Goal: Information Seeking & Learning: Learn about a topic

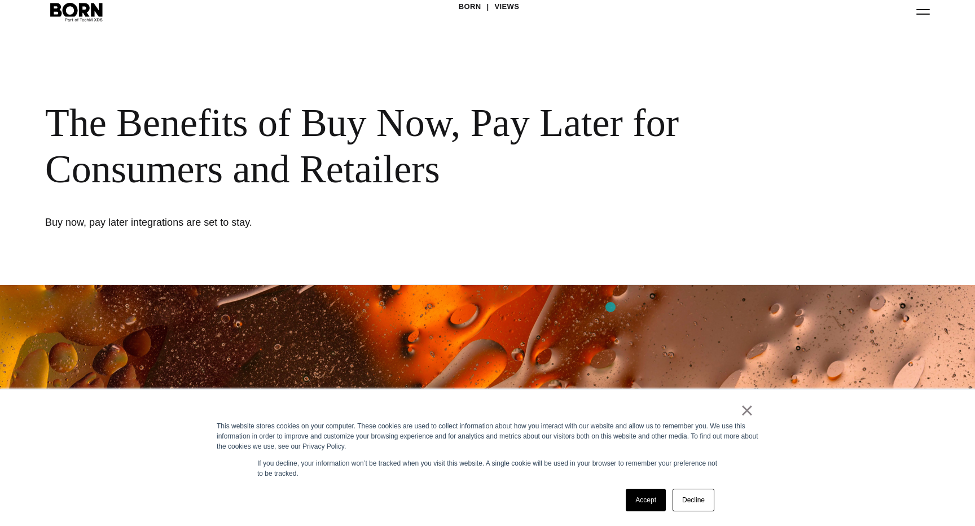
scroll to position [58, 0]
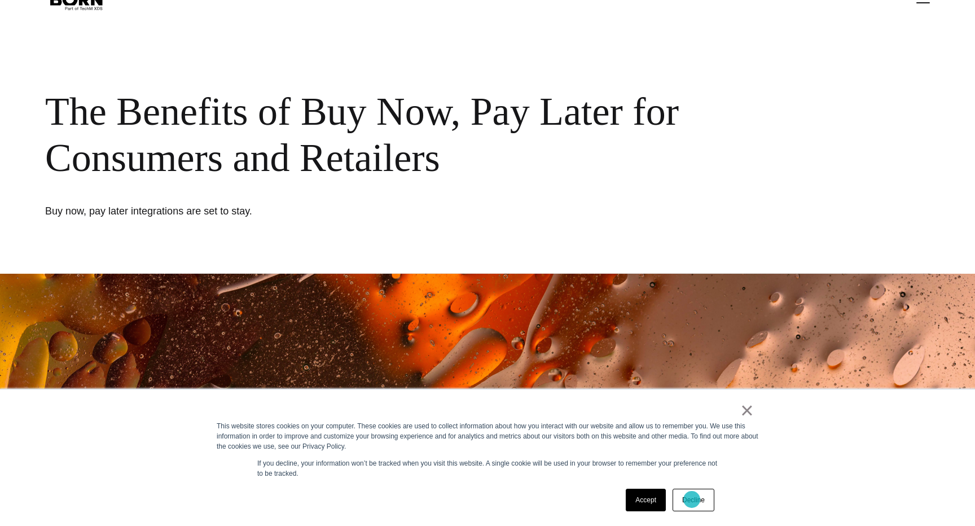
click at [692, 500] on link "Decline" at bounding box center [694, 500] width 42 height 23
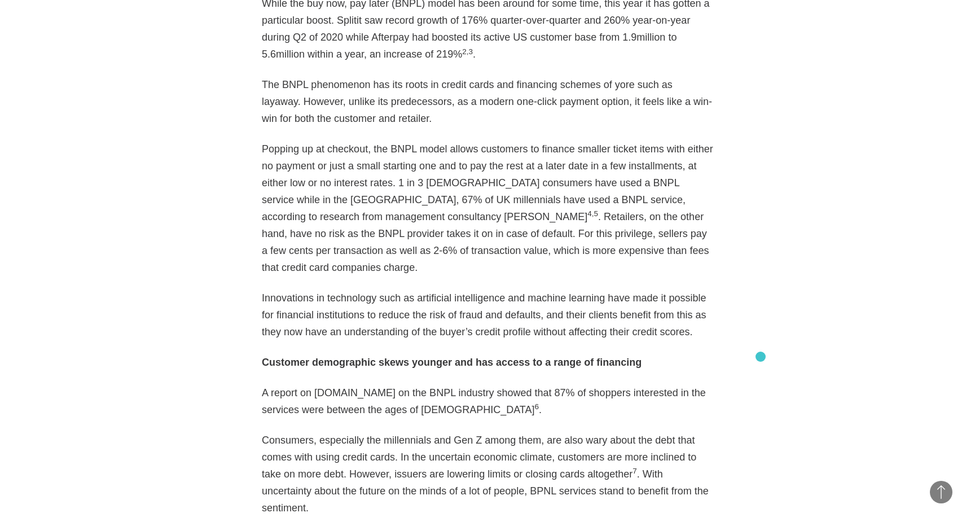
scroll to position [1181, 0]
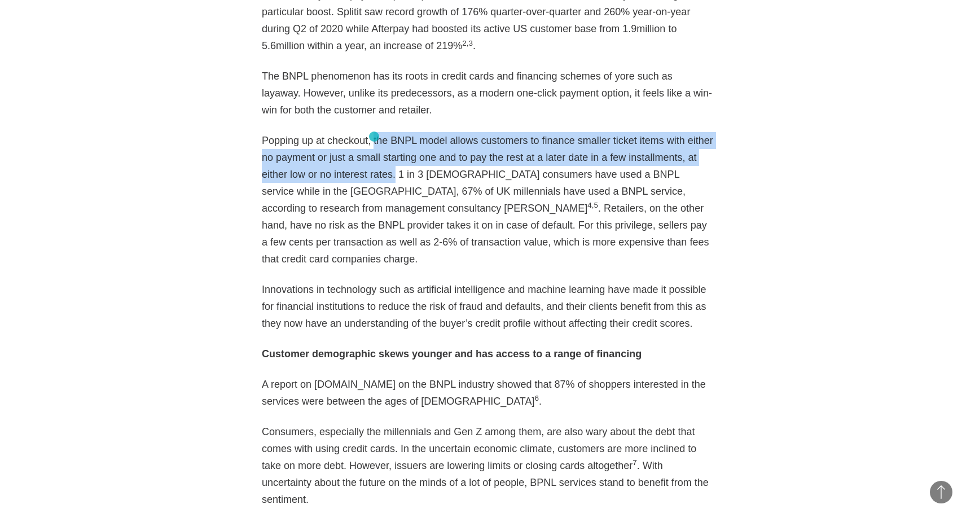
drag, startPoint x: 394, startPoint y: 177, endPoint x: 374, endPoint y: 137, distance: 44.7
click at [374, 137] on p "Popping up at checkout, the BNPL model allows customers to finance smaller tick…" at bounding box center [488, 199] width 452 height 135
copy p "the BNPL model allows customers to finance smaller ticket items with either no …"
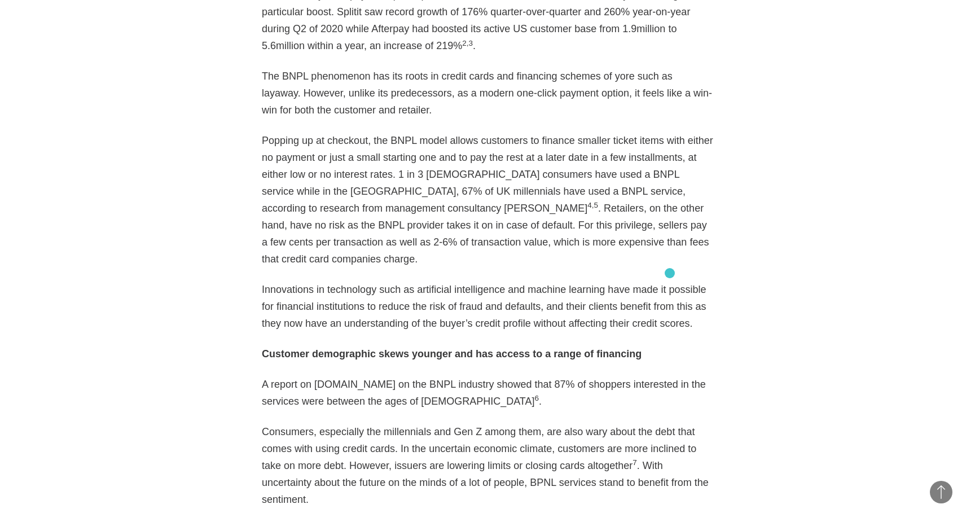
click at [666, 281] on p "Innovations in technology such as artificial intelligence and machine learning …" at bounding box center [488, 306] width 452 height 51
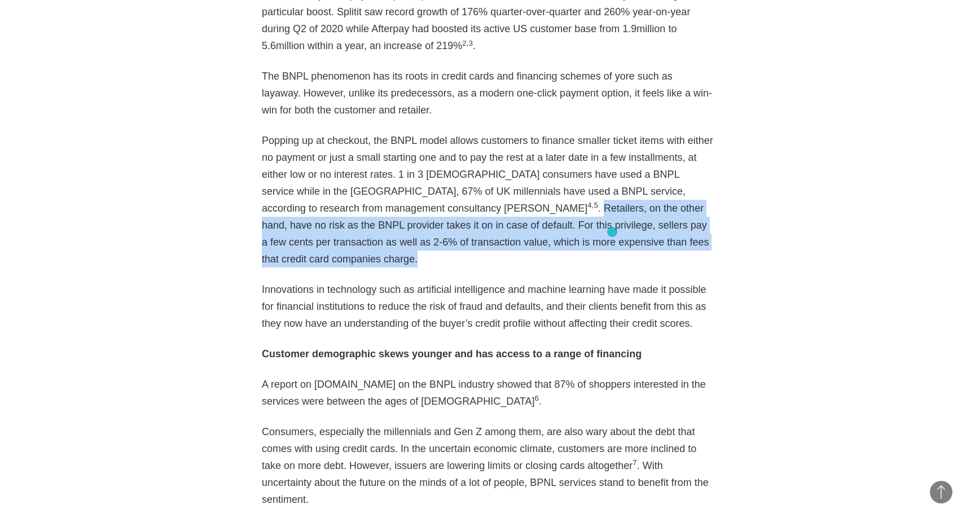
drag, startPoint x: 315, startPoint y: 207, endPoint x: 612, endPoint y: 232, distance: 297.9
click at [612, 232] on p "Popping up at checkout, the BNPL model allows customers to finance smaller tick…" at bounding box center [488, 199] width 452 height 135
copy p "Retailers, on the other hand, have no risk as the BNPL provider takes it on in …"
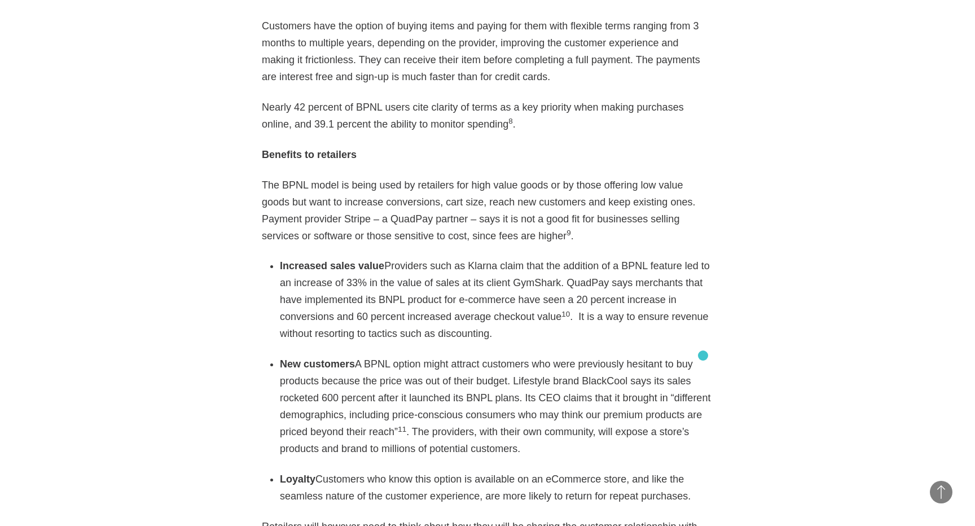
scroll to position [1832, 0]
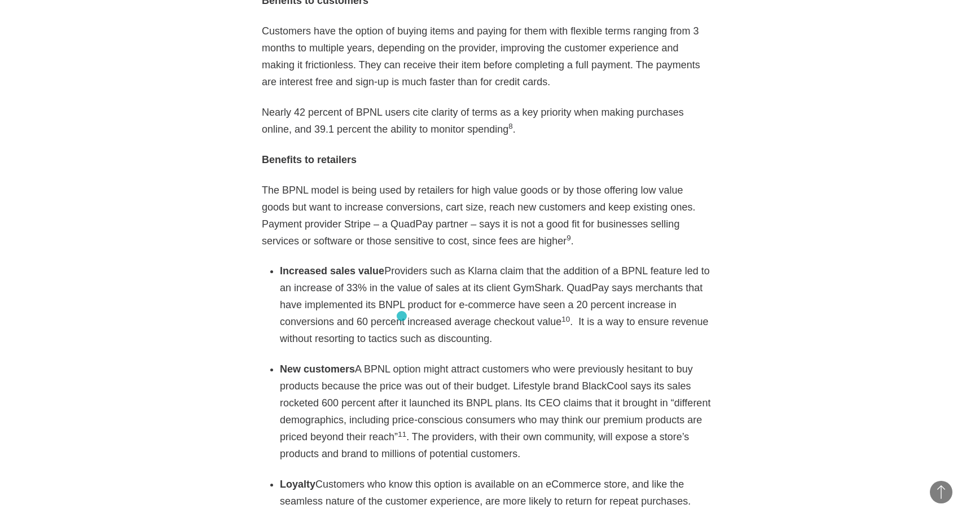
click at [402, 316] on div "As eCommerce booms with a growth rate poised to top 20% this year according to …" at bounding box center [488, 280] width 452 height 2247
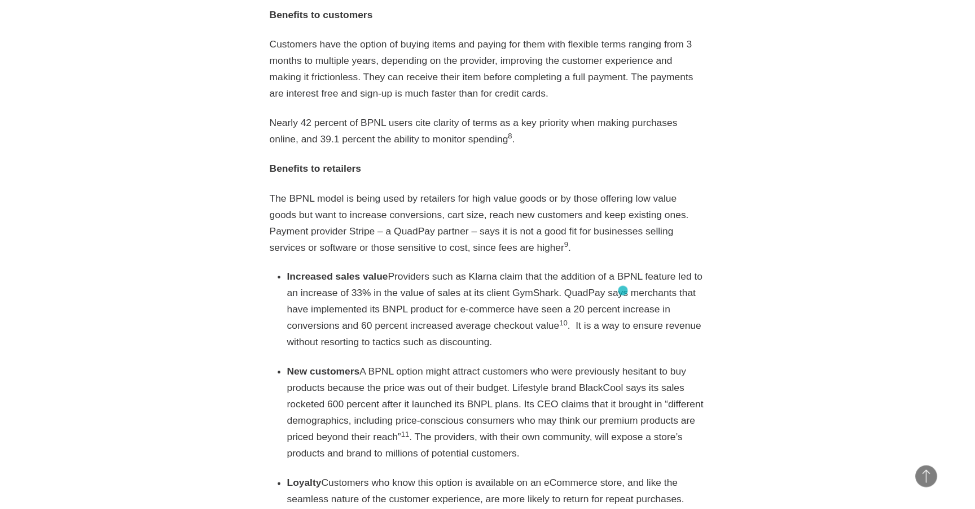
scroll to position [1818, 0]
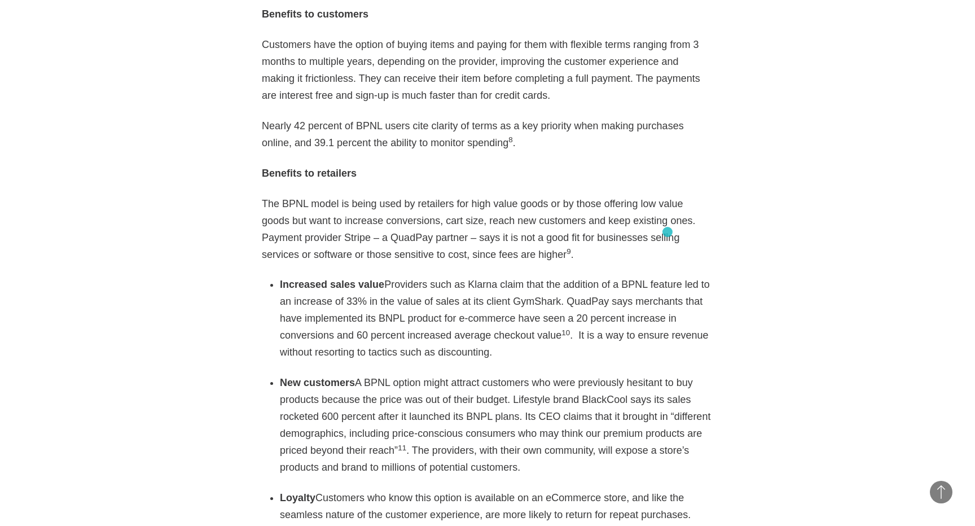
click at [668, 233] on div "As eCommerce booms with a growth rate poised to top 20% this year according to …" at bounding box center [488, 293] width 452 height 2247
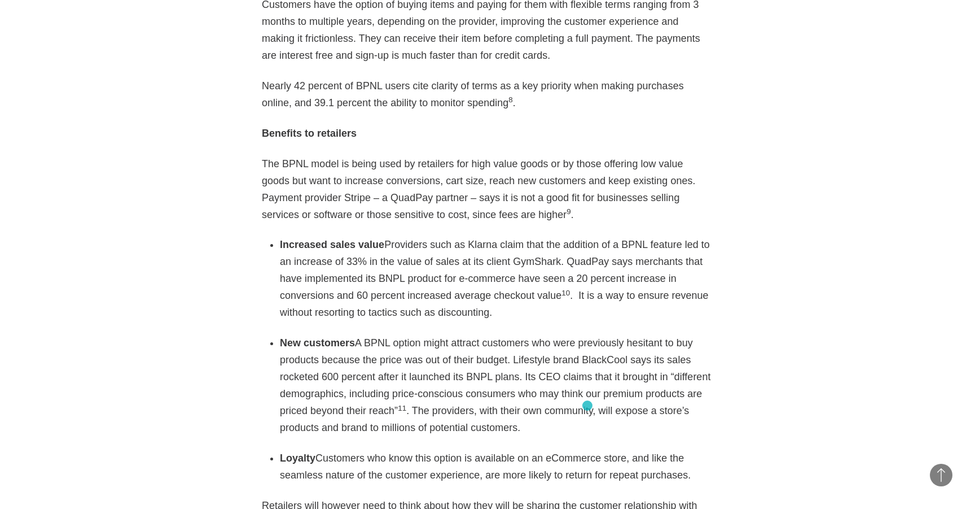
scroll to position [1871, 0]
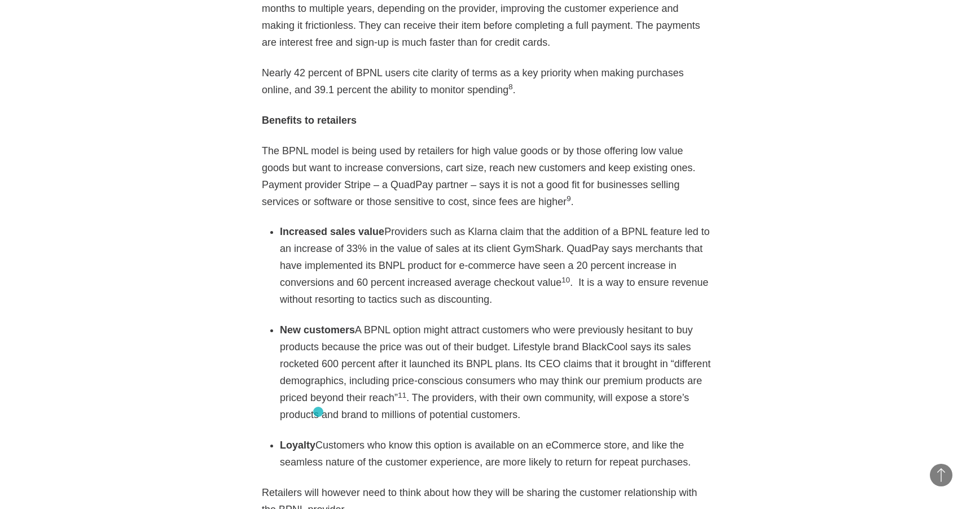
drag, startPoint x: 689, startPoint y: 428, endPoint x: 318, endPoint y: 412, distance: 370.7
click at [318, 436] on li "Loyalty Customers who know this option is available on an eCommerce store, and …" at bounding box center [497, 453] width 434 height 34
copy li "Customers who know this option is available on an eCommerce store, and like the…"
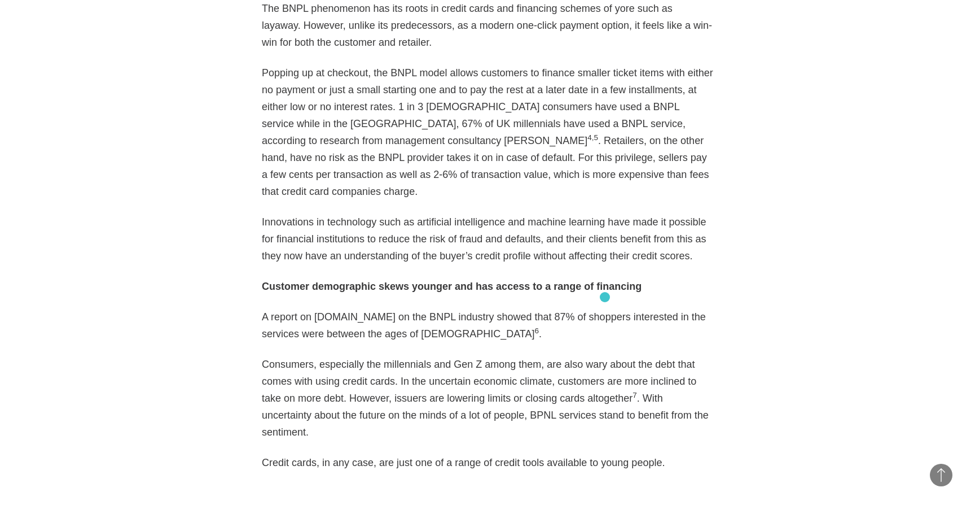
scroll to position [1130, 0]
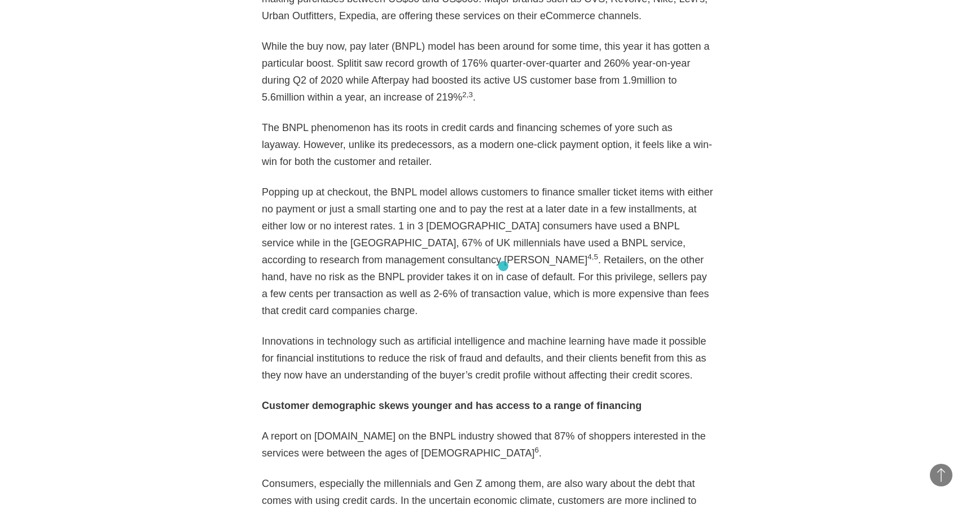
click at [504, 266] on p "Popping up at checkout, the BNPL model allows customers to finance smaller tick…" at bounding box center [488, 250] width 452 height 135
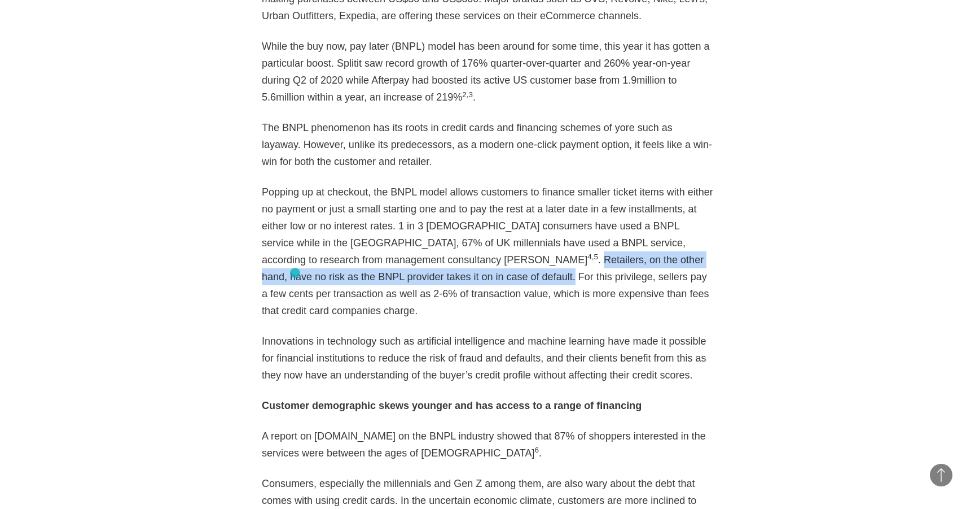
drag, startPoint x: 317, startPoint y: 258, endPoint x: 295, endPoint y: 273, distance: 26.5
click at [295, 273] on p "Popping up at checkout, the BNPL model allows customers to finance smaller tick…" at bounding box center [488, 250] width 452 height 135
copy p "Retailers, on the other hand, have no risk as the BNPL provider takes it on in …"
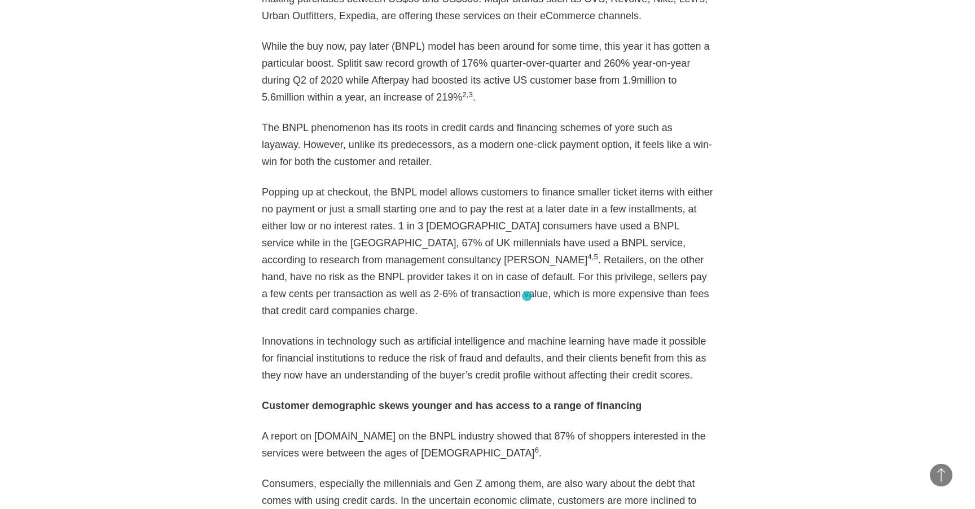
click at [527, 296] on p "Popping up at checkout, the BNPL model allows customers to finance smaller tick…" at bounding box center [488, 250] width 452 height 135
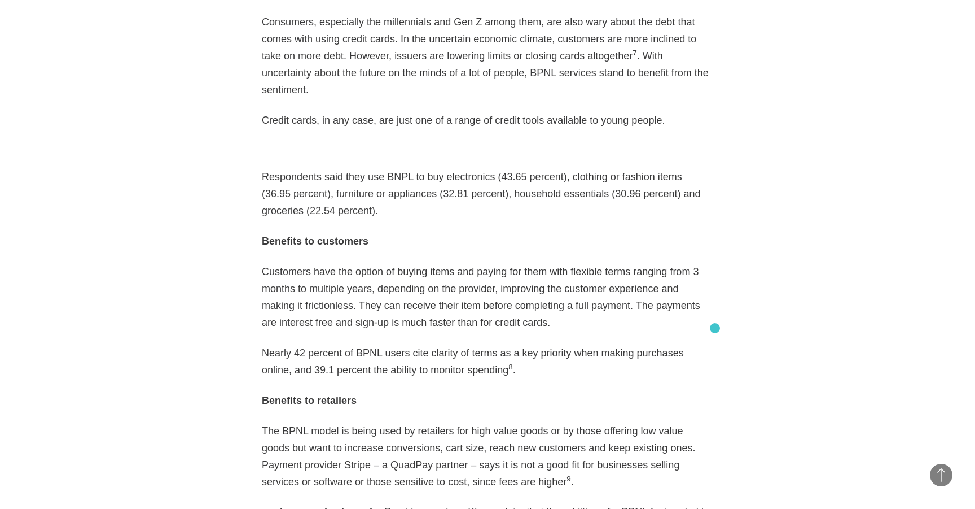
scroll to position [1601, 0]
